Goal: Transaction & Acquisition: Purchase product/service

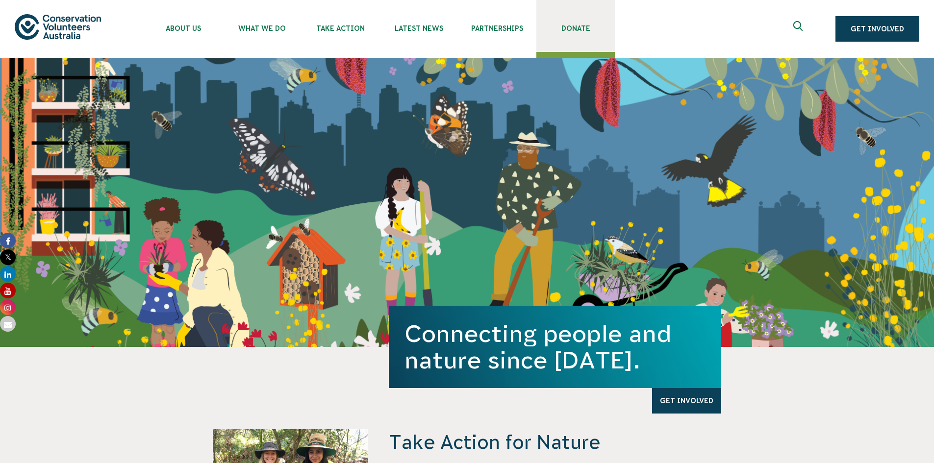
click at [577, 32] on link "Donate" at bounding box center [575, 26] width 78 height 52
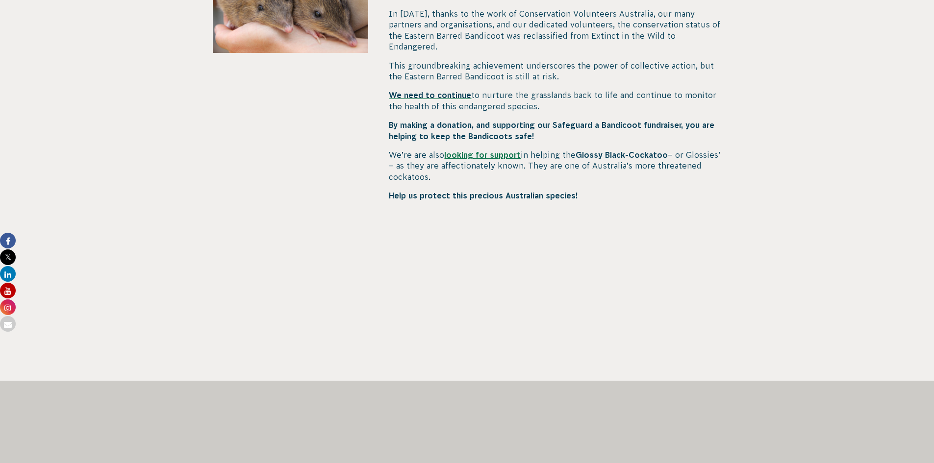
scroll to position [302, 0]
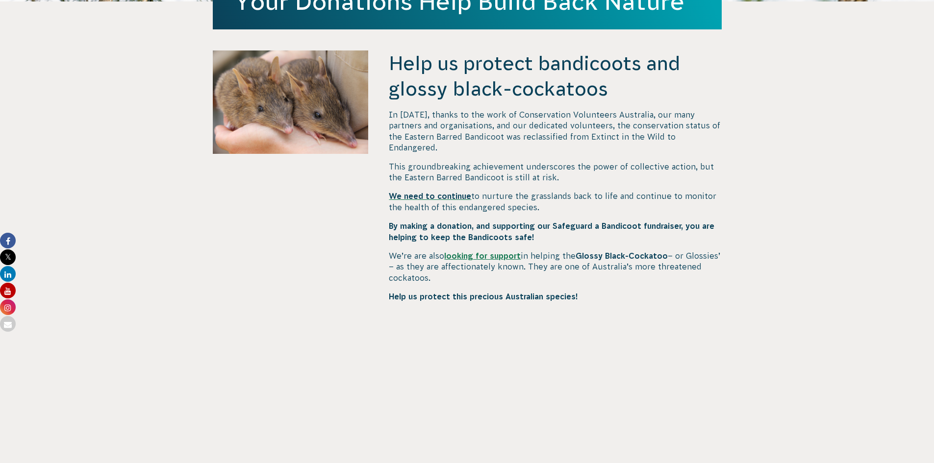
click at [438, 192] on span "We need to continue" at bounding box center [430, 196] width 82 height 9
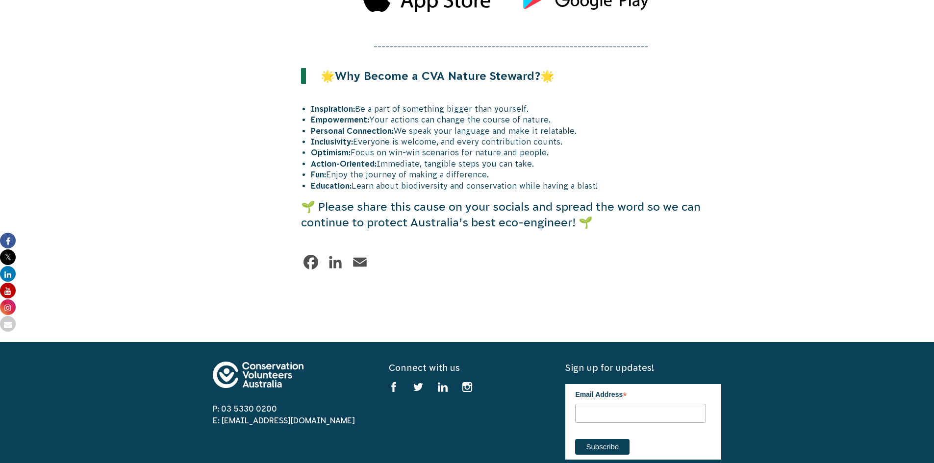
scroll to position [2501, 0]
